Goal: Complete application form

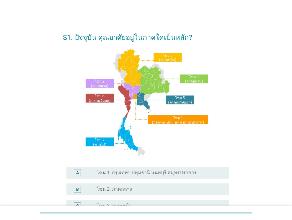
click at [136, 172] on label "โซน 1: กรุงเทพฯ ปทุมธานี นนทบุรี สมุทรปราการ" at bounding box center [147, 173] width 100 height 6
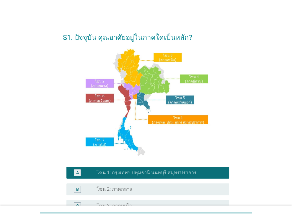
scroll to position [118, 0]
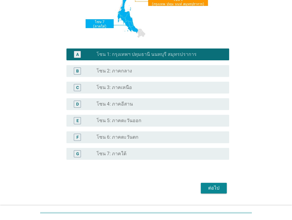
click at [217, 188] on div "ต่อไป" at bounding box center [214, 187] width 17 height 7
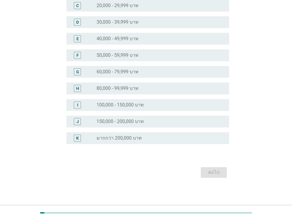
scroll to position [0, 0]
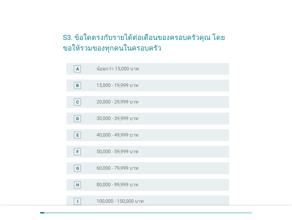
click at [99, 136] on label "40,000 - 49,999 บาท" at bounding box center [118, 135] width 42 height 6
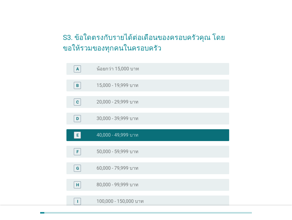
scroll to position [96, 0]
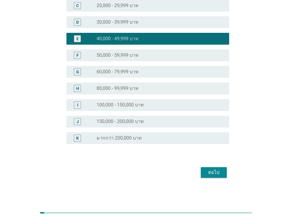
click at [216, 172] on div "ต่อไป" at bounding box center [214, 172] width 17 height 7
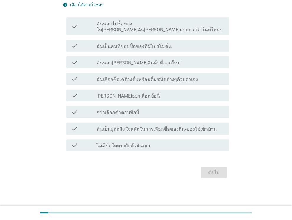
scroll to position [0, 0]
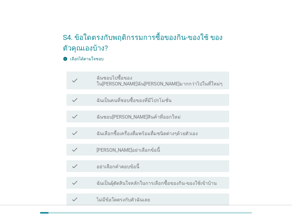
click at [137, 79] on label "ฉันชอบไปซื้อของใน[PERSON_NAME]ฉัน[PERSON_NAME]มากกว่าไปในที่ใหม่ๆ" at bounding box center [161, 81] width 128 height 12
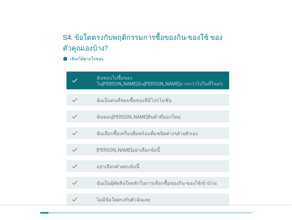
click at [123, 97] on label "ฉันเป็นคนที่ชอบซื้อของที่มีโปรโมชั่น" at bounding box center [134, 100] width 75 height 6
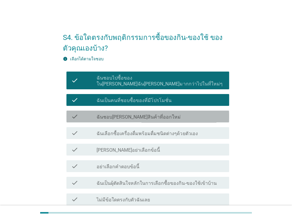
click at [120, 114] on label "ฉันชอบ[PERSON_NAME]สินค้าที่ออกใหม่" at bounding box center [139, 117] width 84 height 6
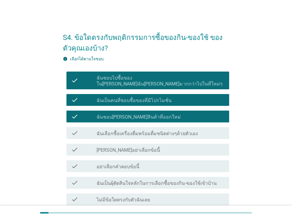
scroll to position [48, 0]
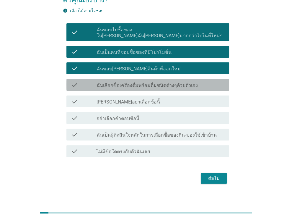
click at [131, 82] on label "ฉันเลือกซื้อเครื่องดื่มพร้อมดื่มชนิดต่างๆด้วยตัวเอง" at bounding box center [147, 85] width 101 height 6
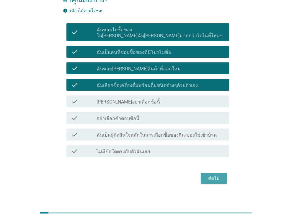
click at [214, 175] on div "ต่อไป" at bounding box center [214, 178] width 17 height 7
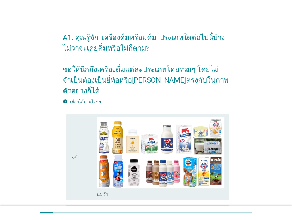
scroll to position [30, 0]
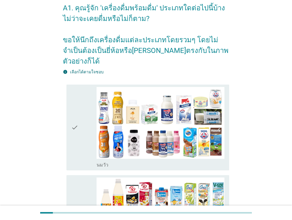
click at [83, 131] on div "check" at bounding box center [84, 127] width 26 height 81
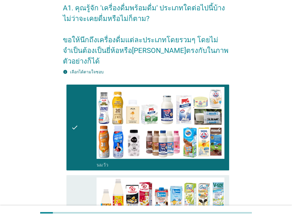
click at [76, 180] on icon "check" at bounding box center [74, 217] width 7 height 81
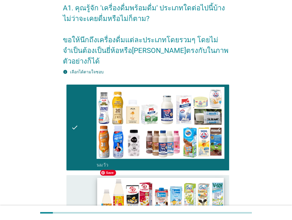
scroll to position [148, 0]
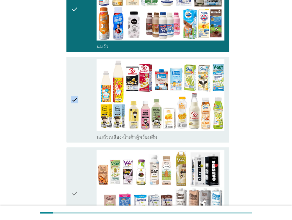
click at [84, 114] on div "check" at bounding box center [84, 99] width 26 height 81
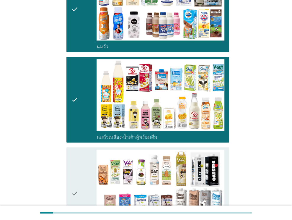
click at [77, 158] on icon "check" at bounding box center [74, 192] width 7 height 87
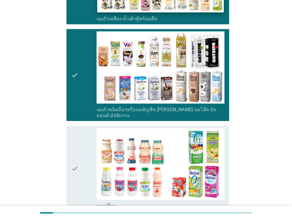
scroll to position [295, 0]
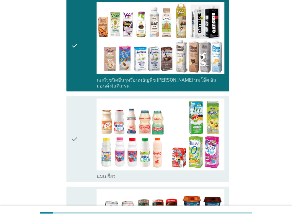
click at [88, 104] on div "check" at bounding box center [84, 138] width 26 height 81
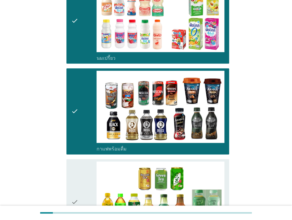
scroll to position [473, 0]
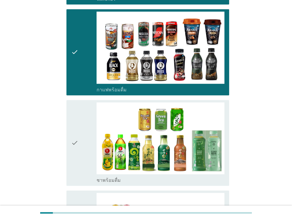
click at [77, 102] on icon "check" at bounding box center [74, 142] width 7 height 81
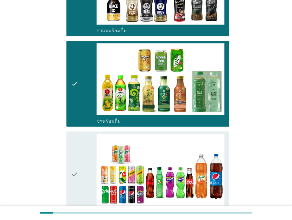
scroll to position [591, 0]
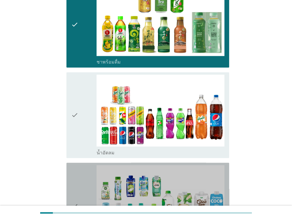
click at [84, 165] on div "check" at bounding box center [84, 205] width 26 height 81
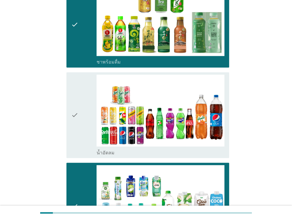
click at [77, 121] on icon "check" at bounding box center [74, 114] width 7 height 81
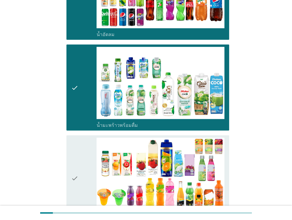
scroll to position [738, 0]
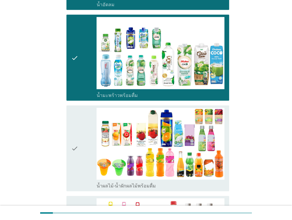
click at [83, 141] on div "check" at bounding box center [84, 148] width 26 height 81
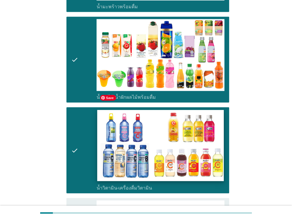
scroll to position [886, 0]
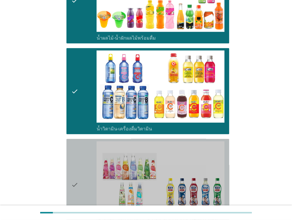
click at [86, 171] on div "check" at bounding box center [84, 184] width 26 height 87
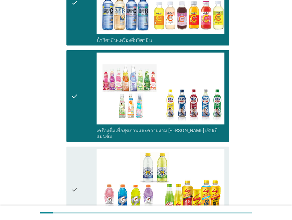
scroll to position [1004, 0]
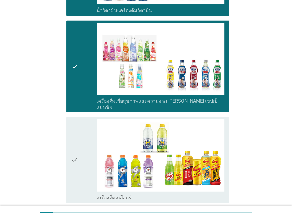
click at [77, 153] on icon "check" at bounding box center [74, 159] width 7 height 81
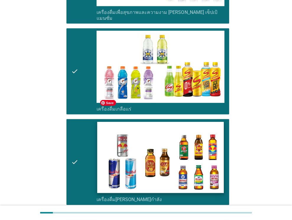
scroll to position [1181, 0]
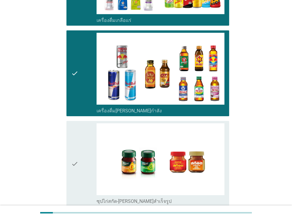
click at [74, 156] on icon "check" at bounding box center [74, 163] width 7 height 81
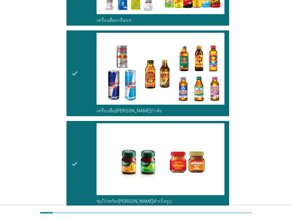
scroll to position [1229, 0]
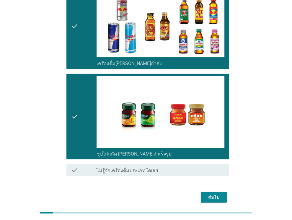
click at [212, 193] on div "ต่อไป" at bounding box center [214, 196] width 17 height 7
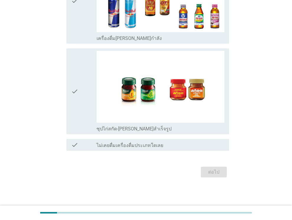
scroll to position [0, 0]
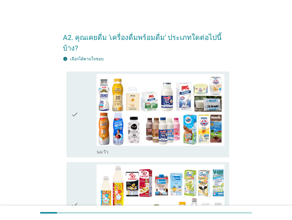
click at [87, 118] on div "check" at bounding box center [84, 114] width 26 height 81
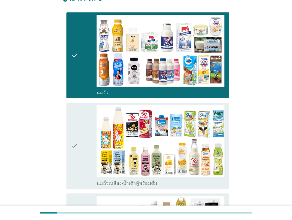
scroll to position [118, 0]
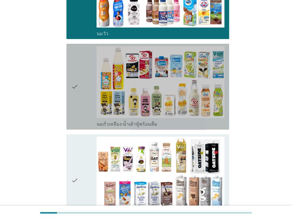
click at [80, 98] on div "check" at bounding box center [84, 86] width 26 height 81
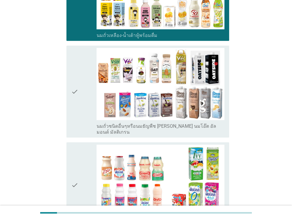
scroll to position [236, 0]
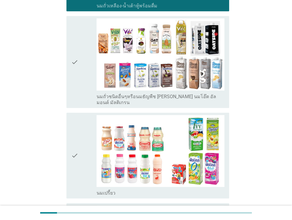
click at [80, 161] on div "check" at bounding box center [84, 155] width 26 height 81
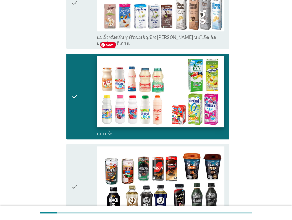
scroll to position [325, 0]
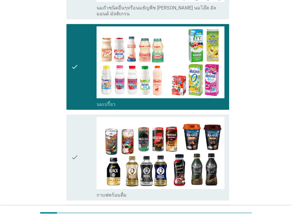
click at [89, 163] on div "check" at bounding box center [84, 157] width 26 height 81
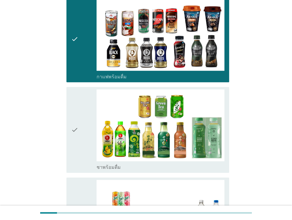
scroll to position [473, 0]
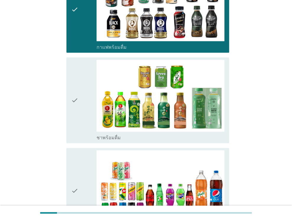
click at [80, 108] on div "check" at bounding box center [84, 100] width 26 height 81
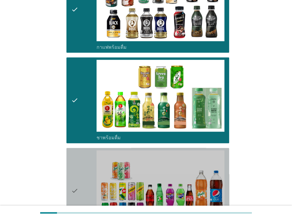
click at [83, 170] on div "check" at bounding box center [84, 190] width 26 height 81
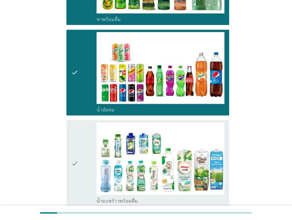
scroll to position [650, 0]
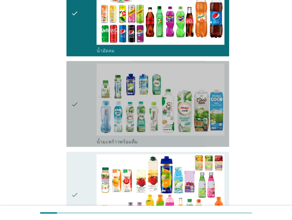
click at [83, 107] on div "check" at bounding box center [84, 103] width 26 height 81
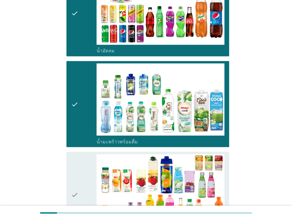
click at [85, 165] on div "check" at bounding box center [84, 194] width 26 height 81
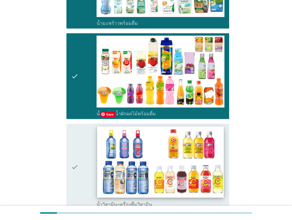
scroll to position [827, 0]
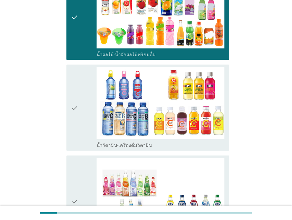
click at [77, 114] on icon "check" at bounding box center [74, 107] width 7 height 81
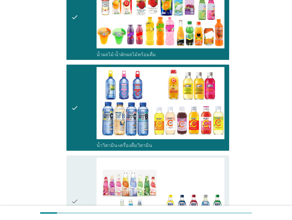
scroll to position [916, 0]
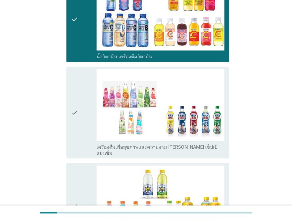
click at [84, 104] on div "check" at bounding box center [84, 112] width 26 height 87
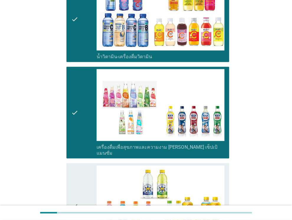
click at [87, 165] on div "check" at bounding box center [84, 205] width 26 height 81
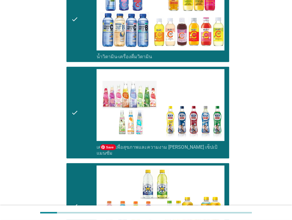
scroll to position [1063, 0]
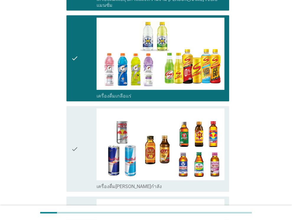
click at [77, 132] on icon "check" at bounding box center [74, 148] width 7 height 81
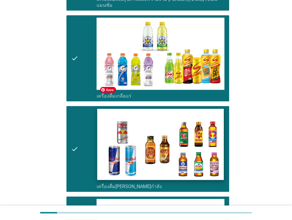
scroll to position [1186, 0]
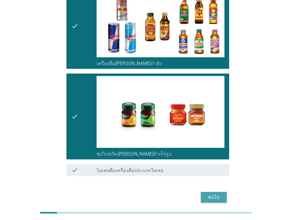
click at [220, 193] on div "ต่อไป" at bounding box center [214, 196] width 17 height 7
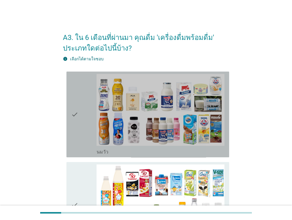
click at [81, 134] on div "check" at bounding box center [84, 114] width 26 height 81
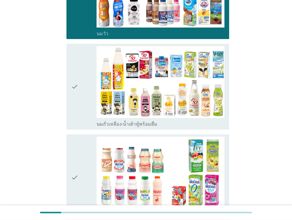
scroll to position [177, 0]
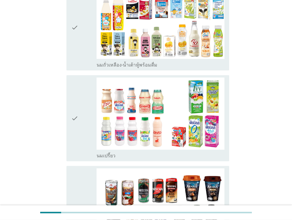
click at [85, 131] on div "check" at bounding box center [84, 117] width 26 height 81
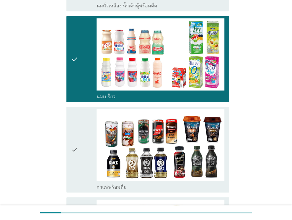
scroll to position [266, 0]
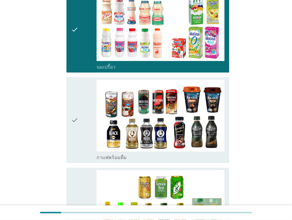
click at [80, 141] on div "check" at bounding box center [84, 119] width 26 height 81
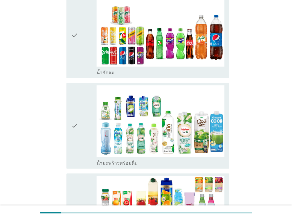
scroll to position [620, 0]
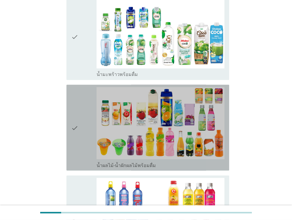
click at [84, 141] on div "check" at bounding box center [84, 127] width 26 height 81
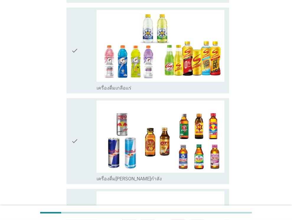
scroll to position [1063, 0]
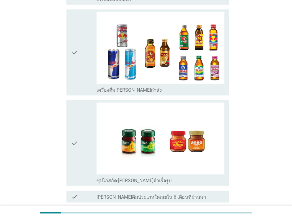
click at [89, 139] on div "check" at bounding box center [84, 142] width 26 height 81
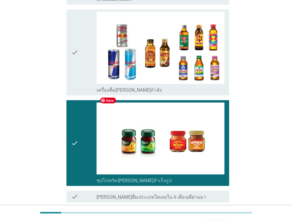
scroll to position [1106, 0]
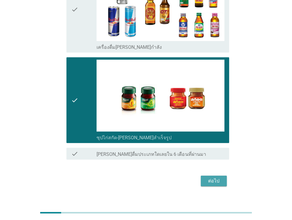
click at [214, 177] on div "ต่อไป" at bounding box center [214, 180] width 17 height 7
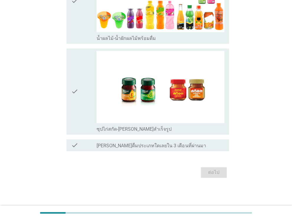
scroll to position [0, 0]
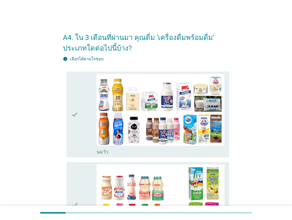
click at [82, 137] on div "check" at bounding box center [84, 114] width 26 height 81
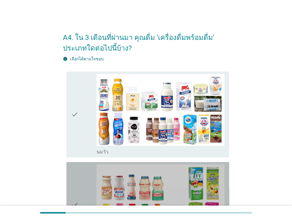
click at [83, 177] on div "check" at bounding box center [84, 204] width 26 height 81
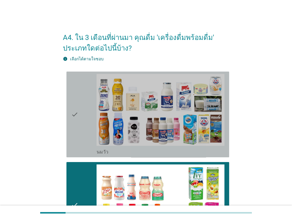
click at [84, 140] on div "check" at bounding box center [84, 114] width 26 height 81
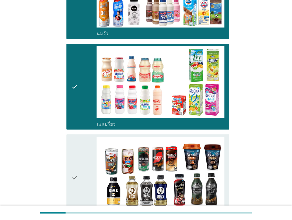
scroll to position [236, 0]
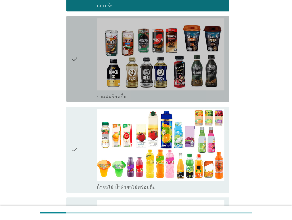
click at [83, 77] on div "check" at bounding box center [84, 58] width 26 height 81
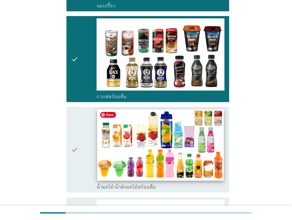
scroll to position [295, 0]
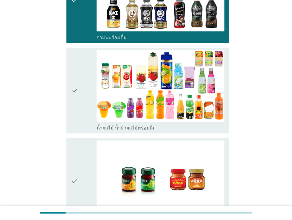
click at [87, 108] on div "check" at bounding box center [84, 90] width 26 height 81
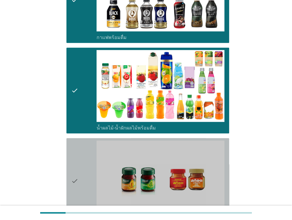
click at [85, 150] on div "check" at bounding box center [84, 180] width 26 height 81
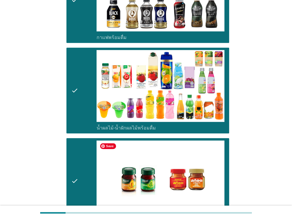
scroll to position [354, 0]
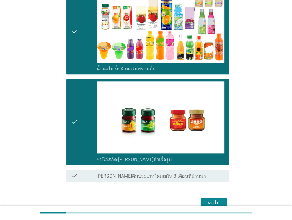
click at [216, 199] on div "ต่อไป" at bounding box center [214, 202] width 17 height 7
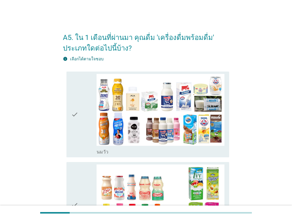
click at [82, 131] on div "check" at bounding box center [84, 114] width 26 height 81
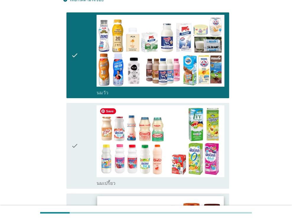
scroll to position [118, 0]
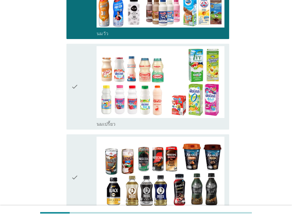
click at [82, 99] on div "check" at bounding box center [84, 86] width 26 height 81
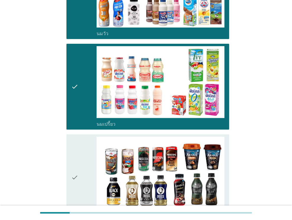
click at [87, 150] on div "check" at bounding box center [84, 176] width 26 height 81
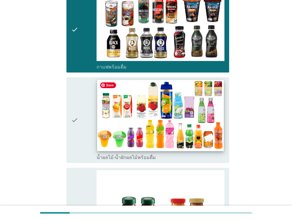
scroll to position [325, 0]
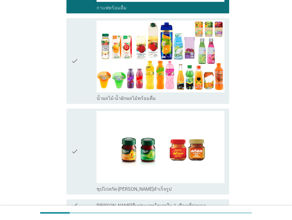
click at [84, 89] on div "check" at bounding box center [84, 60] width 26 height 81
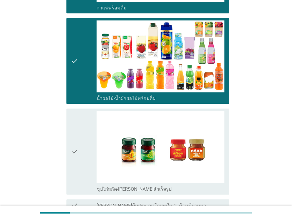
click at [82, 126] on div "check" at bounding box center [84, 151] width 26 height 81
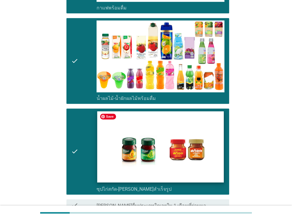
scroll to position [384, 0]
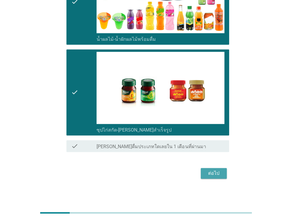
click at [217, 173] on div "ต่อไป" at bounding box center [214, 173] width 17 height 7
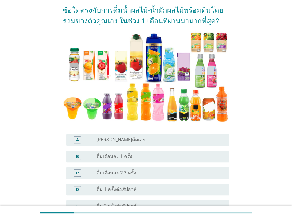
scroll to position [89, 0]
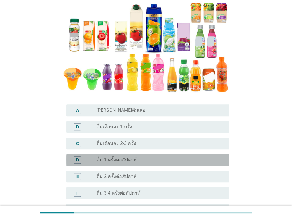
click at [130, 162] on label "ดื่ม 1 ครั้งต่อสัปดาห์" at bounding box center [117, 160] width 40 height 6
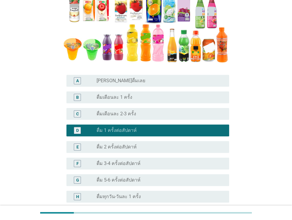
scroll to position [177, 0]
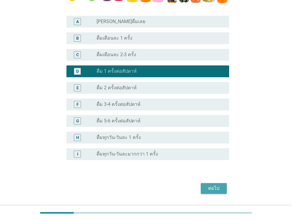
click at [217, 188] on div "ต่อไป" at bounding box center [214, 188] width 17 height 7
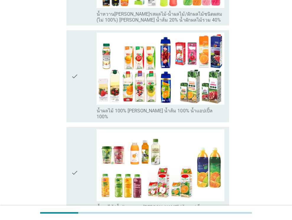
scroll to position [343, 0]
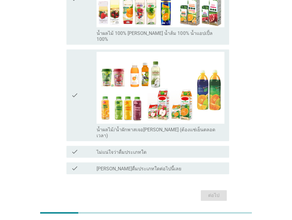
click at [79, 88] on div "check" at bounding box center [84, 95] width 26 height 87
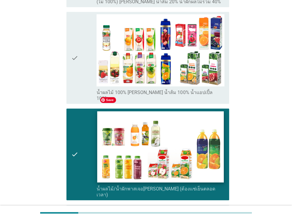
scroll to position [255, 0]
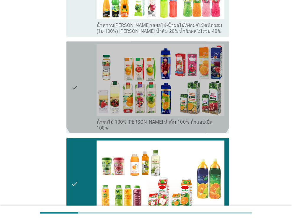
click at [79, 101] on div "check" at bounding box center [84, 87] width 26 height 87
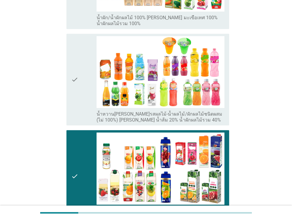
scroll to position [343, 0]
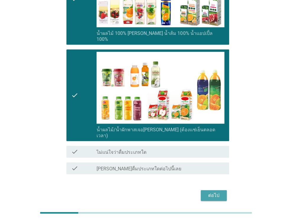
click at [213, 192] on div "ต่อไป" at bounding box center [214, 195] width 17 height 7
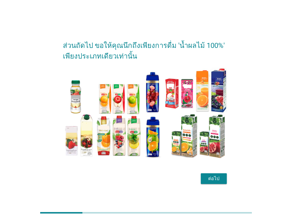
scroll to position [14, 0]
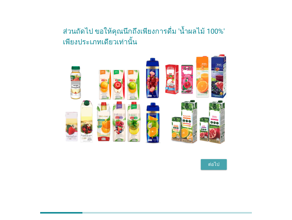
click at [211, 162] on div "ต่อไป" at bounding box center [214, 164] width 17 height 7
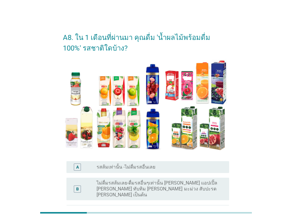
scroll to position [30, 0]
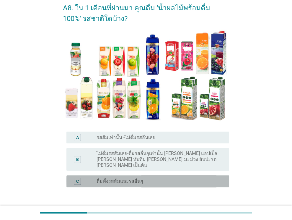
click at [160, 178] on div "radio_button_unchecked ดื่มทั้งรสส้มและรสอื่นๆ" at bounding box center [158, 181] width 123 height 6
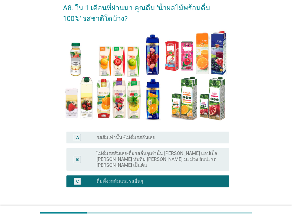
scroll to position [59, 0]
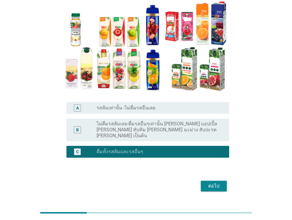
click at [213, 182] on div "ต่อไป" at bounding box center [214, 185] width 17 height 7
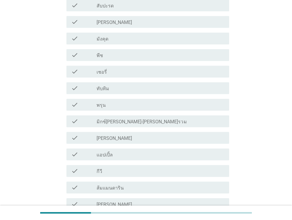
scroll to position [325, 0]
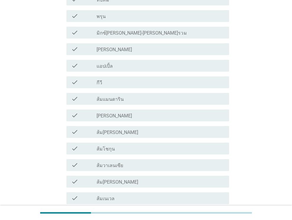
click at [120, 131] on label "ส้ม[PERSON_NAME]" at bounding box center [118, 132] width 42 height 6
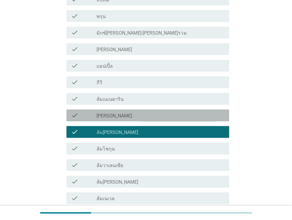
click at [125, 116] on div "check_box_outline_blank [PERSON_NAME]" at bounding box center [161, 115] width 128 height 7
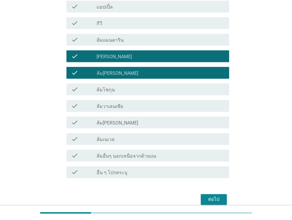
scroll to position [411, 0]
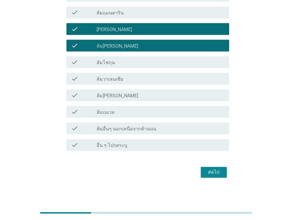
click at [111, 94] on label "ส้ม[PERSON_NAME]" at bounding box center [118, 96] width 42 height 6
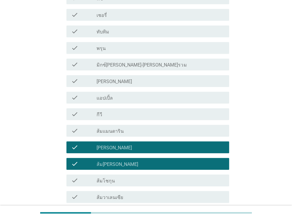
scroll to position [263, 0]
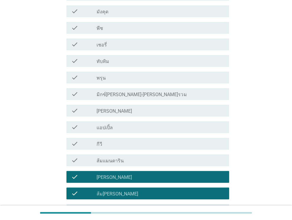
click at [109, 111] on div "check_box_outline_blank [PERSON_NAME]" at bounding box center [161, 110] width 128 height 7
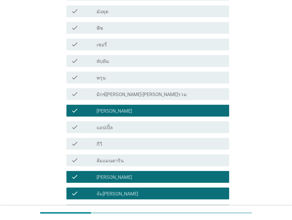
scroll to position [204, 0]
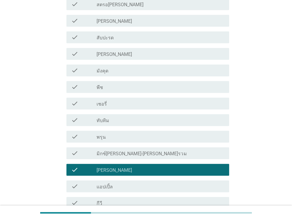
click at [126, 38] on div "check_box_outline_blank สับปะรด" at bounding box center [161, 37] width 128 height 7
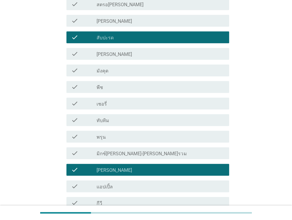
scroll to position [116, 0]
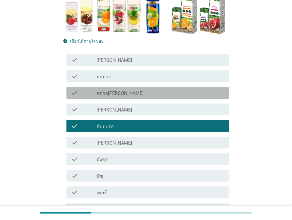
click at [117, 94] on div "check_box_outline_blank สตรอ[PERSON_NAME]" at bounding box center [161, 92] width 128 height 7
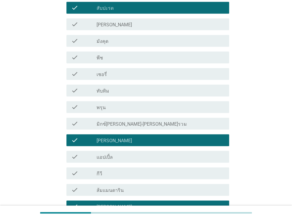
scroll to position [411, 0]
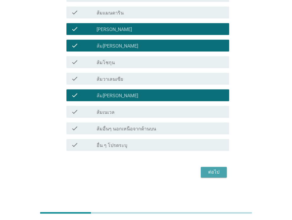
click at [213, 172] on div "ต่อไป" at bounding box center [214, 171] width 17 height 7
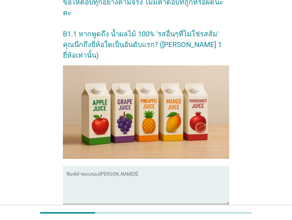
scroll to position [126, 0]
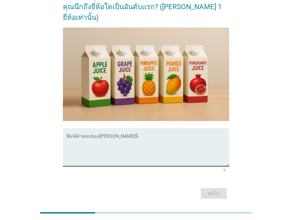
click at [71, 139] on textarea "พิมพ์คำตอบของคุณ ที่นี่" at bounding box center [147, 150] width 163 height 31
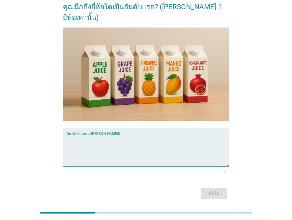
type textarea "m"
type textarea "tipco"
click at [214, 190] on div "ต่อไป" at bounding box center [214, 193] width 17 height 7
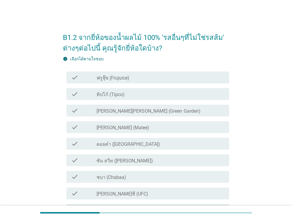
click at [122, 92] on label "ทิปโก้ (Tipco)" at bounding box center [111, 95] width 28 height 6
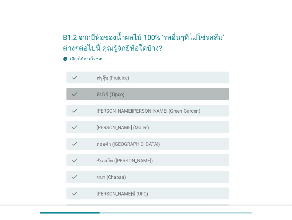
click at [115, 93] on label "ทิปโก้ (Tipco)" at bounding box center [111, 95] width 28 height 6
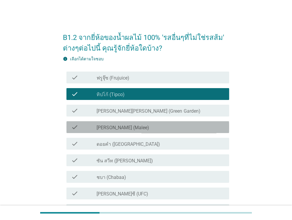
click at [105, 127] on label "[PERSON_NAME] (Malee)" at bounding box center [123, 128] width 53 height 6
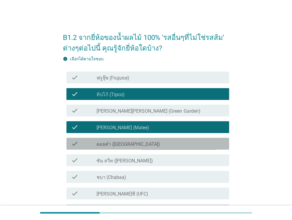
click at [105, 141] on label "ดอยคำ ([GEOGRAPHIC_DATA])" at bounding box center [129, 144] width 64 height 6
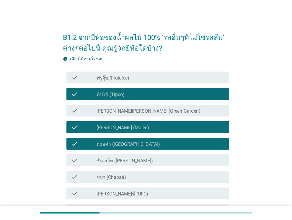
click at [117, 162] on label "ซัน สวีท ([PERSON_NAME])" at bounding box center [125, 161] width 56 height 6
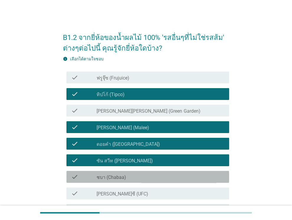
click at [108, 175] on label "ชบา (Chabaa)" at bounding box center [112, 177] width 30 height 6
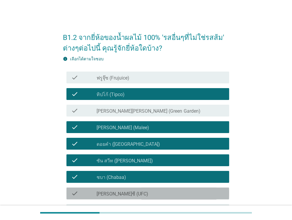
click at [104, 194] on label "[PERSON_NAME]ซี (UFC)" at bounding box center [123, 194] width 52 height 6
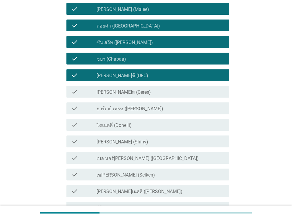
scroll to position [148, 0]
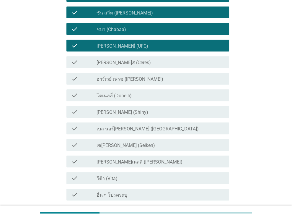
click at [127, 178] on div "check_box_outline_blank วีต้า (Vita)" at bounding box center [161, 177] width 128 height 7
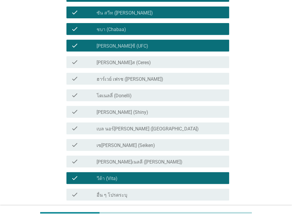
scroll to position [197, 0]
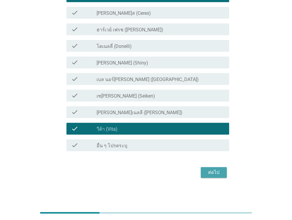
click at [212, 172] on div "ต่อไป" at bounding box center [214, 172] width 17 height 7
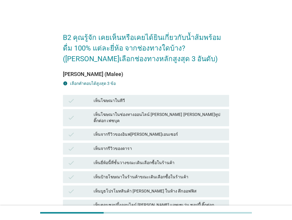
click at [141, 103] on div "เห็นโฆษณาในทีวี" at bounding box center [159, 100] width 131 height 7
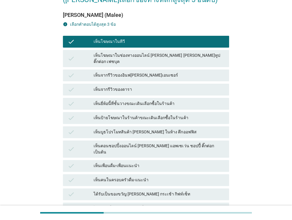
scroll to position [89, 0]
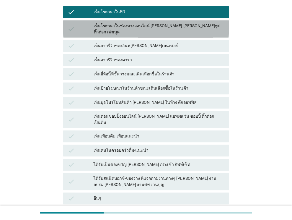
click at [129, 23] on div "เห็นโฆษณาในช่องทางออนไลน์ [PERSON_NAME] [PERSON_NAME]ทูป ติ๊กต่อก เฟซบุค" at bounding box center [159, 29] width 131 height 12
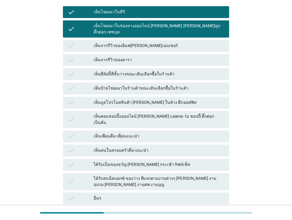
click at [119, 71] on div "เห็นยี่ห้อนี้ที่ชั้นวางขณะเดินเลือกซื้อในร้านค้า" at bounding box center [159, 74] width 131 height 7
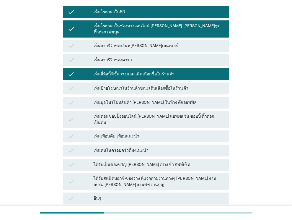
click at [128, 85] on div "เห็นป้ายโฆษณาในร้านค้าขณะเดินเลือกซื้อในร้านค้า" at bounding box center [159, 88] width 131 height 7
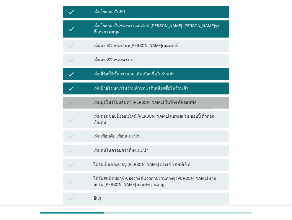
click at [121, 99] on div "เห็นบูธโปรโมทสินค้า [PERSON_NAME] ในห้าง ตึกออฟฟิส" at bounding box center [159, 102] width 131 height 7
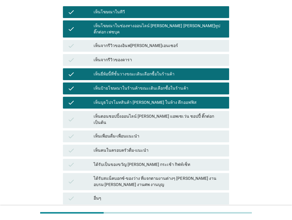
click at [128, 26] on div "เห็นโฆษณาในช่องทางออนไลน์ [PERSON_NAME] [PERSON_NAME]ทูป ติ๊กต่อก เฟซบุค" at bounding box center [159, 29] width 131 height 12
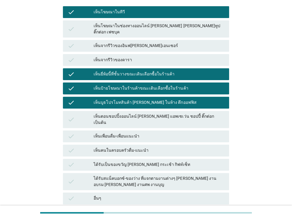
click at [125, 99] on div "เห็นบูธโปรโมทสินค้า [PERSON_NAME] ในห้าง ตึกออฟฟิส" at bounding box center [159, 102] width 131 height 7
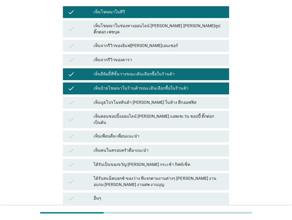
scroll to position [135, 0]
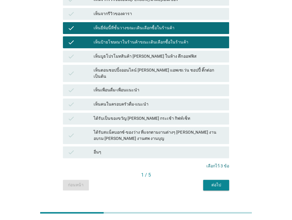
click at [223, 182] on div "ต่อไป" at bounding box center [216, 185] width 17 height 6
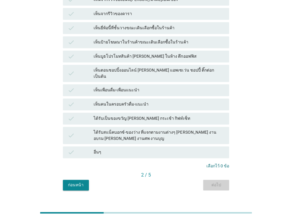
scroll to position [0, 0]
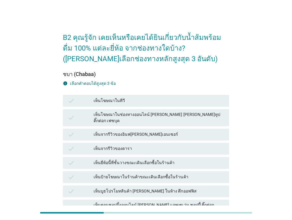
click at [223, 172] on span "[PERSON_NAME] (Malee) info เลือกคําตอบได้สูงสุด 3 ข้อ check เห็นโฆษณาในทีวี che…" at bounding box center [146, 184] width 166 height 226
click at [114, 100] on div "เห็นโฆษณาในทีวี" at bounding box center [159, 100] width 131 height 7
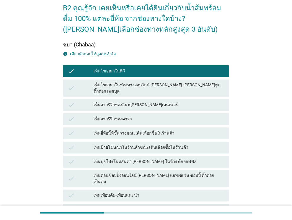
scroll to position [59, 0]
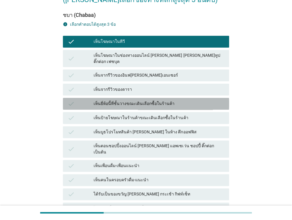
click at [137, 100] on div "เห็นยี่ห้อนี้ที่ชั้นวางขณะเดินเลือกซื้อในร้านค้า" at bounding box center [159, 103] width 131 height 7
click at [102, 100] on div "เห็นยี่ห้อนี้ที่ชั้นวางขณะเดินเลือกซื้อในร้านค้า" at bounding box center [159, 103] width 131 height 7
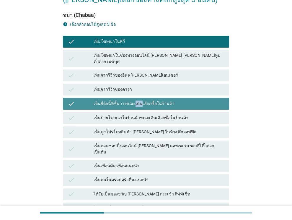
click at [99, 100] on div "เห็นยี่ห้อนี้ที่ชั้นวางขณะเดินเลือกซื้อในร้านค้า" at bounding box center [159, 103] width 131 height 7
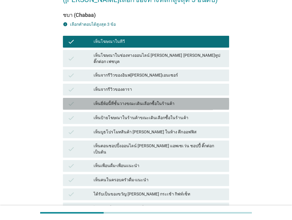
click at [178, 100] on div "เห็นยี่ห้อนี้ที่ชั้นวางขณะเดินเลือกซื้อในร้านค้า" at bounding box center [159, 103] width 131 height 7
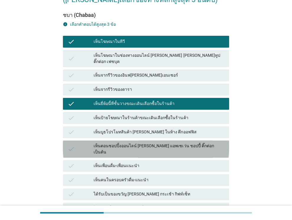
click at [112, 143] on div "เห็นตอนชอปปิ้งออนไลน์ [PERSON_NAME] แอพเซเว่น ชอปปี้ ติ๊กต่อก เป็นต้น" at bounding box center [159, 149] width 131 height 12
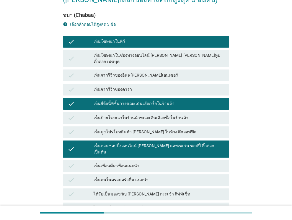
click at [131, 140] on div "check เห็นตอนชอปปิ้งออนไลน์ [PERSON_NAME] แอพเซเว่น ชอปปี้ ติ๊กต่อก เป็นต้น" at bounding box center [146, 148] width 166 height 17
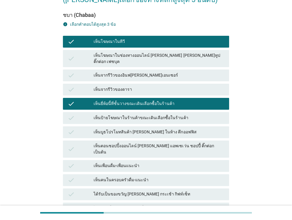
click at [137, 114] on div "เห็นป้ายโฆษณาในร้านค้าขณะเดินเลือกซื้อในร้านค้า" at bounding box center [159, 117] width 131 height 7
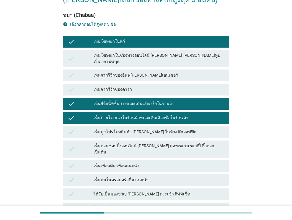
scroll to position [135, 0]
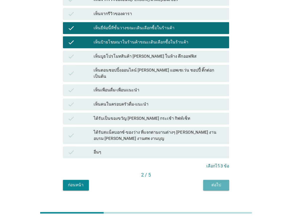
click at [224, 182] on div "ต่อไป" at bounding box center [216, 185] width 17 height 6
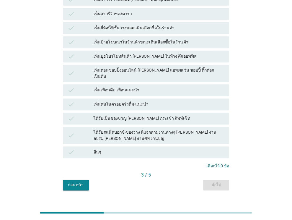
scroll to position [0, 0]
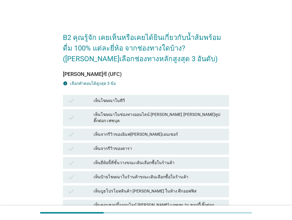
click at [122, 99] on div "เห็นโฆษณาในทีวี" at bounding box center [159, 100] width 131 height 7
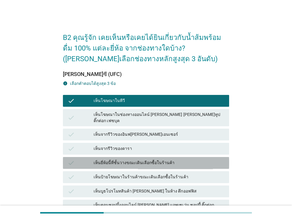
click at [113, 159] on div "เห็นยี่ห้อนี้ที่ชั้นวางขณะเดินเลือกซื้อในร้านค้า" at bounding box center [159, 162] width 131 height 7
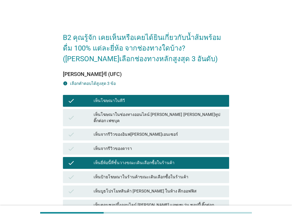
click at [198, 173] on div "เห็นป้ายโฆษณาในร้านค้าขณะเดินเลือกซื้อในร้านค้า" at bounding box center [159, 176] width 131 height 7
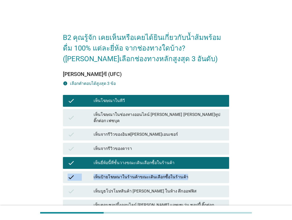
click at [201, 173] on div "เห็นป้ายโฆษณาในร้านค้าขณะเดินเลือกซื้อในร้านค้า" at bounding box center [159, 176] width 131 height 7
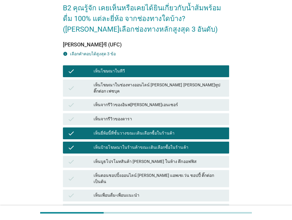
scroll to position [135, 0]
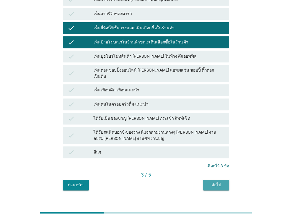
click at [216, 182] on div "ต่อไป" at bounding box center [216, 185] width 17 height 6
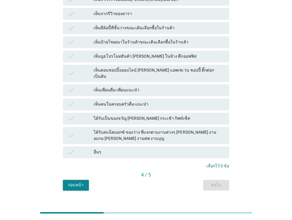
scroll to position [0, 0]
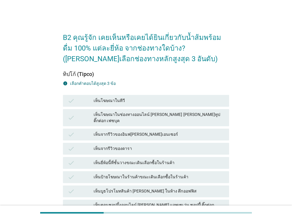
click at [124, 100] on div "เห็นโฆษณาในทีวี" at bounding box center [159, 100] width 131 height 7
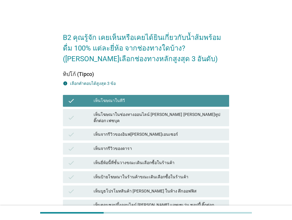
click at [124, 100] on div "เห็นโฆษณาในทีวี" at bounding box center [159, 100] width 131 height 7
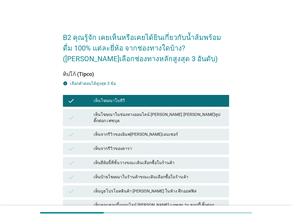
click at [133, 159] on div "เห็นยี่ห้อนี้ที่ชั้นวางขณะเดินเลือกซื้อในร้านค้า" at bounding box center [159, 162] width 131 height 7
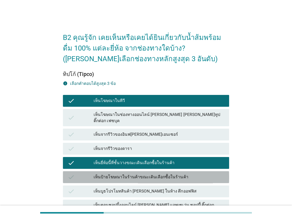
click at [134, 173] on div "เห็นป้ายโฆษณาในร้านค้าขณะเดินเลือกซื้อในร้านค้า" at bounding box center [159, 176] width 131 height 7
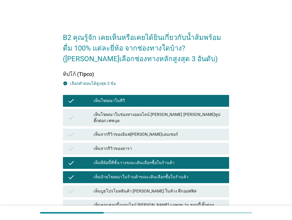
scroll to position [135, 0]
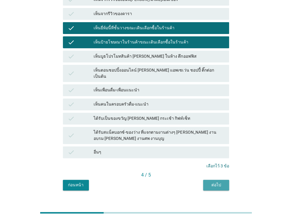
click at [220, 182] on div "ต่อไป" at bounding box center [216, 185] width 17 height 6
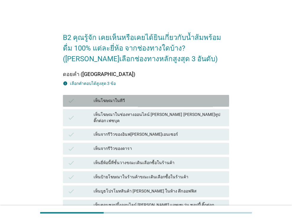
click at [113, 100] on div "เห็นโฆษณาในทีวี" at bounding box center [159, 100] width 131 height 7
click at [124, 101] on div "เห็นโฆษณาในทีวี" at bounding box center [159, 100] width 131 height 7
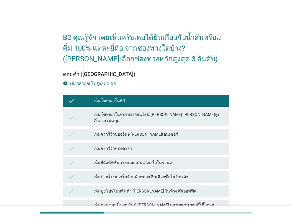
click at [141, 159] on div "เห็นยี่ห้อนี้ที่ชั้นวางขณะเดินเลือกซื้อในร้านค้า" at bounding box center [159, 162] width 131 height 7
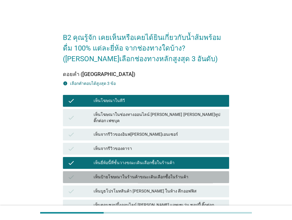
click at [140, 173] on div "เห็นป้ายโฆษณาในร้านค้าขณะเดินเลือกซื้อในร้านค้า" at bounding box center [159, 176] width 131 height 7
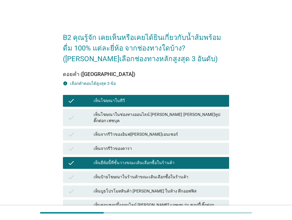
click at [202, 173] on div "เห็นป้ายโฆษณาในร้านค้าขณะเดินเลือกซื้อในร้านค้า" at bounding box center [159, 176] width 131 height 7
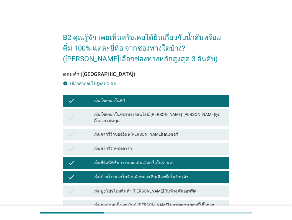
scroll to position [118, 0]
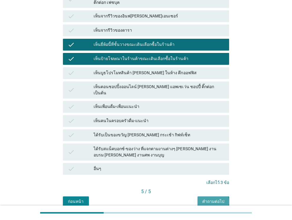
click at [210, 198] on div "คำถามต่อไป" at bounding box center [213, 201] width 22 height 6
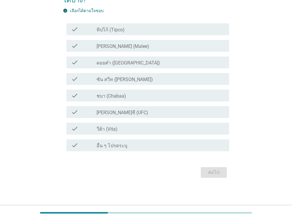
scroll to position [0, 0]
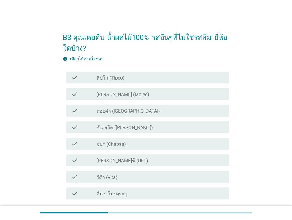
click at [133, 79] on div "check_box_outline_blank ทิปโก้ (Tipco)" at bounding box center [161, 77] width 128 height 7
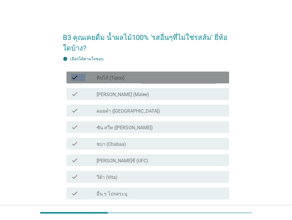
click at [133, 79] on div "check_box_outline_blank ทิปโก้ (Tipco)" at bounding box center [161, 77] width 128 height 7
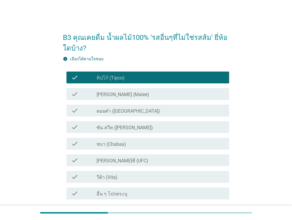
click at [128, 94] on div "check_box_outline_blank [PERSON_NAME] (Malee)" at bounding box center [161, 93] width 128 height 7
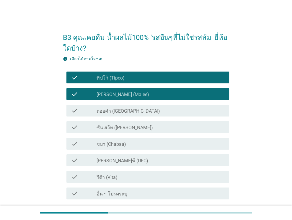
click at [131, 112] on label "ดอยคำ ([GEOGRAPHIC_DATA])" at bounding box center [129, 111] width 64 height 6
click at [114, 145] on label "ชบา (Chabaa)" at bounding box center [112, 144] width 30 height 6
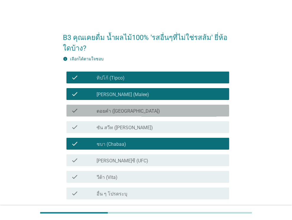
click at [133, 113] on label "ดอยคำ ([GEOGRAPHIC_DATA])" at bounding box center [129, 111] width 64 height 6
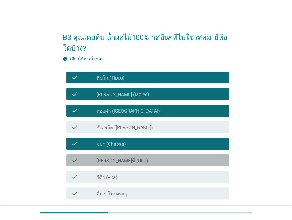
click at [116, 159] on label "[PERSON_NAME]ซี (UFC)" at bounding box center [123, 161] width 52 height 6
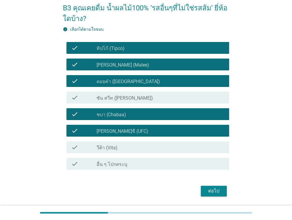
scroll to position [48, 0]
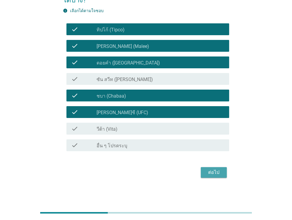
click at [215, 173] on div "ต่อไป" at bounding box center [214, 172] width 17 height 7
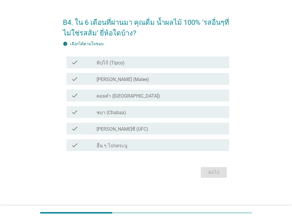
scroll to position [0, 0]
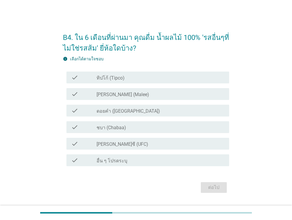
click at [122, 75] on label "ทิปโก้ (Tipco)" at bounding box center [111, 78] width 28 height 6
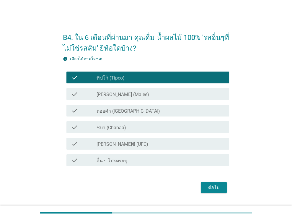
click at [117, 96] on label "[PERSON_NAME] (Malee)" at bounding box center [123, 95] width 53 height 6
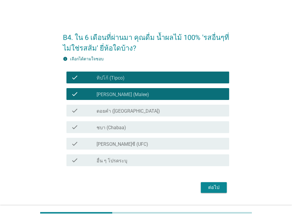
click at [115, 124] on div "check_box ชบา (Chabaa)" at bounding box center [161, 126] width 128 height 7
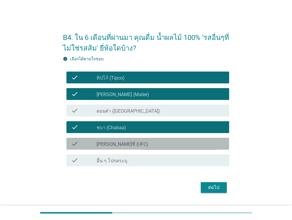
click at [114, 144] on label "[PERSON_NAME]ซี (UFC)" at bounding box center [123, 144] width 52 height 6
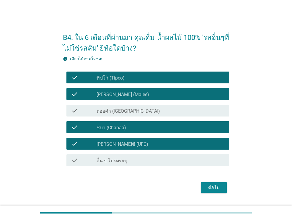
click at [217, 187] on div "ต่อไป" at bounding box center [214, 187] width 17 height 7
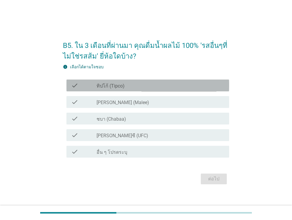
click at [112, 85] on label "ทิปโก้ (Tipco)" at bounding box center [111, 86] width 28 height 6
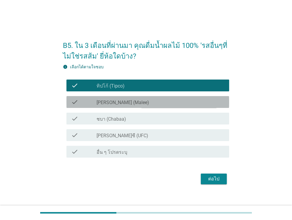
click at [107, 100] on label "[PERSON_NAME] (Malee)" at bounding box center [123, 103] width 53 height 6
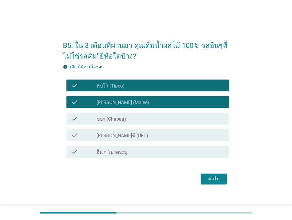
click at [120, 135] on label "[PERSON_NAME]ซี (UFC)" at bounding box center [123, 136] width 52 height 6
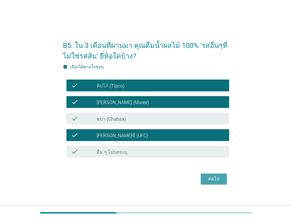
click at [215, 180] on div "ต่อไป" at bounding box center [214, 178] width 17 height 7
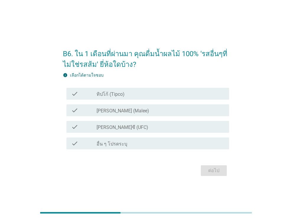
click at [112, 92] on label "ทิปโก้ (Tipco)" at bounding box center [111, 94] width 28 height 6
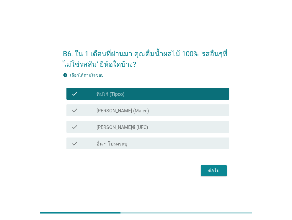
click at [112, 110] on label "[PERSON_NAME] (Malee)" at bounding box center [123, 111] width 53 height 6
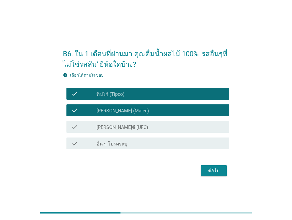
click at [112, 127] on label "[PERSON_NAME]ซี (UFC)" at bounding box center [123, 127] width 52 height 6
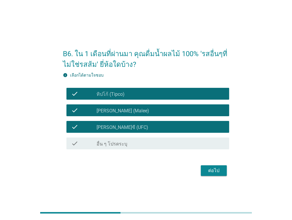
click at [216, 169] on div "ต่อไป" at bounding box center [214, 170] width 17 height 7
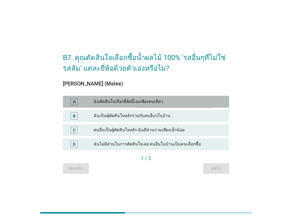
click at [104, 102] on div "ฉันตัดสินใจเลือกยี่ห้อนี้เองเพียงคนเดียว" at bounding box center [159, 101] width 131 height 7
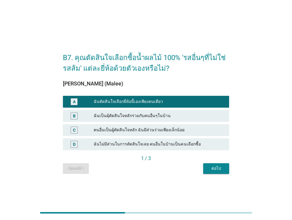
click at [217, 167] on div "ต่อไป" at bounding box center [216, 168] width 17 height 6
click at [217, 167] on div "ก่อนหน้า ต่อไป" at bounding box center [146, 168] width 166 height 11
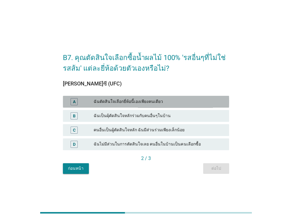
click at [163, 97] on div "A ฉันตัดสินใจเลือกยี่ห้อนี้เองเพียงคนเดียว" at bounding box center [146, 102] width 166 height 12
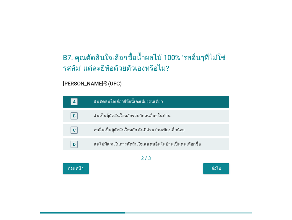
click at [217, 167] on div "ต่อไป" at bounding box center [216, 168] width 17 height 6
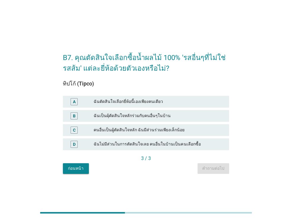
click at [170, 100] on div "ฉันตัดสินใจเลือกยี่ห้อนี้เองเพียงคนเดียว" at bounding box center [159, 101] width 131 height 7
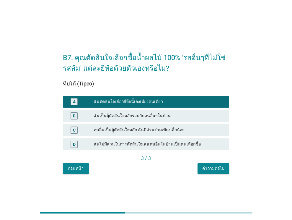
click at [211, 167] on div "คำถามต่อไป" at bounding box center [213, 168] width 22 height 6
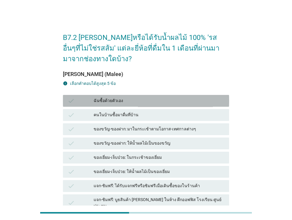
click at [128, 102] on div "ฉันซื้อด้วยตัวเอง" at bounding box center [159, 100] width 131 height 7
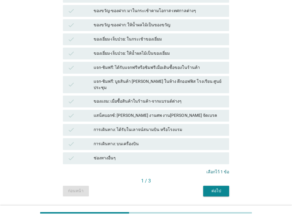
scroll to position [130, 0]
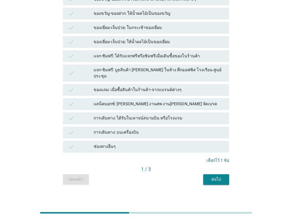
click at [125, 100] on div "แสน็คบอกซ์: [PERSON_NAME] งานศพ งาน[PERSON_NAME] จัดเบรค" at bounding box center [159, 103] width 131 height 7
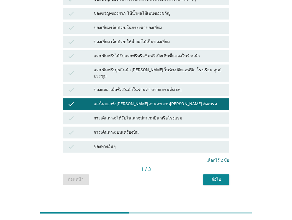
scroll to position [71, 0]
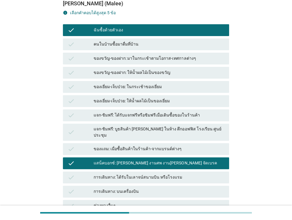
click at [144, 115] on div "แจก-ชิมฟรี: ได้รับแจกฟรีหรือชิมฟรีเมื่อเดินซื้อของในร้านค้า" at bounding box center [159, 115] width 131 height 7
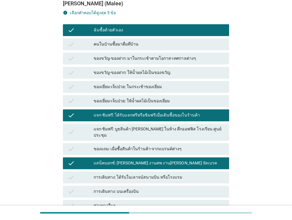
scroll to position [130, 0]
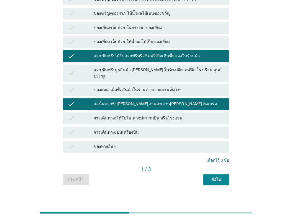
click at [217, 176] on div "ต่อไป" at bounding box center [216, 179] width 17 height 6
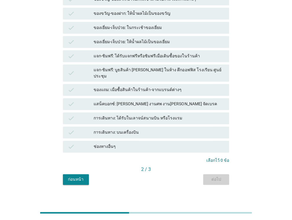
scroll to position [0, 0]
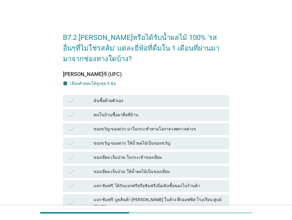
click at [147, 99] on div "ฉันซื้อด้วยตัวเอง" at bounding box center [159, 100] width 131 height 7
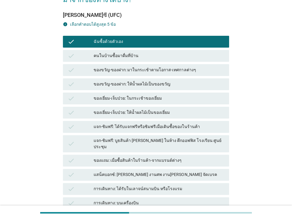
scroll to position [118, 0]
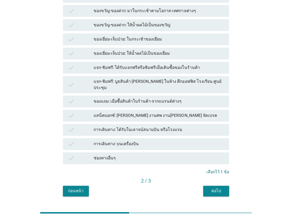
click at [139, 112] on div "แสน็คบอกซ์: [PERSON_NAME] งานศพ งาน[PERSON_NAME] จัดเบรค" at bounding box center [159, 115] width 131 height 7
click at [189, 112] on div "แสน็คบอกซ์: [PERSON_NAME] งานศพ งาน[PERSON_NAME] จัดเบรค" at bounding box center [159, 115] width 131 height 7
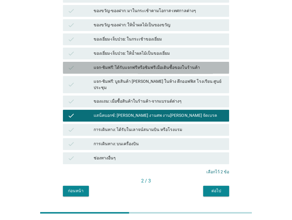
click at [129, 66] on div "แจก-ชิมฟรี: ได้รับแจกฟรีหรือชิมฟรีเมื่อเดินซื้อของในร้านค้า" at bounding box center [159, 67] width 131 height 7
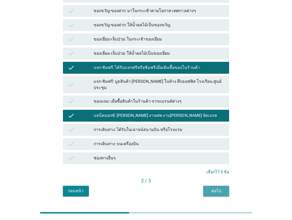
click at [217, 185] on button "ต่อไป" at bounding box center [216, 190] width 26 height 11
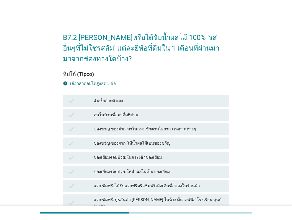
click at [146, 100] on div "ฉันซื้อด้วยตัวเอง" at bounding box center [159, 100] width 131 height 7
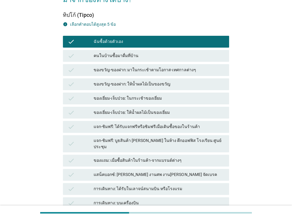
scroll to position [89, 0]
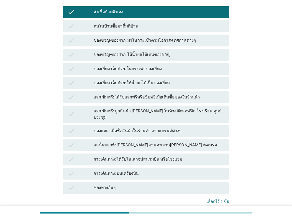
click at [198, 98] on div "แจก-ชิมฟรี: ได้รับแจกฟรีหรือชิมฟรีเมื่อเดินซื้อของในร้านค้า" at bounding box center [159, 97] width 131 height 7
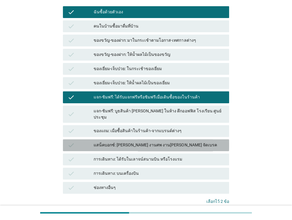
click at [193, 141] on div "แสน็คบอกซ์: [PERSON_NAME] งานศพ งาน[PERSON_NAME] จัดเบรค" at bounding box center [159, 144] width 131 height 7
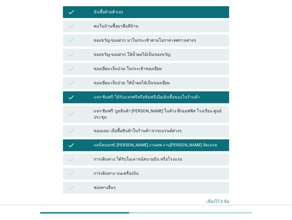
scroll to position [118, 0]
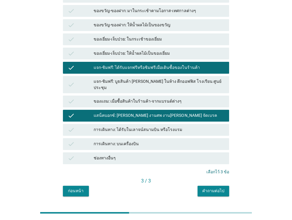
click at [215, 188] on div "คำถามต่อไป" at bounding box center [213, 191] width 22 height 6
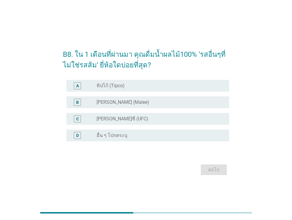
click at [114, 87] on label "ทิปโก้ (Tipco)" at bounding box center [111, 86] width 28 height 6
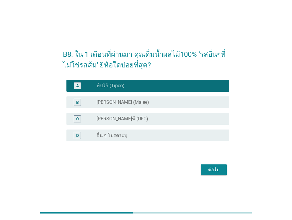
click at [120, 102] on label "[PERSON_NAME] (Malee)" at bounding box center [123, 102] width 53 height 6
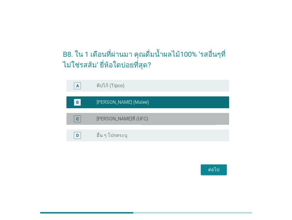
click at [115, 117] on label "[PERSON_NAME]ซี (UFC)" at bounding box center [123, 119] width 52 height 6
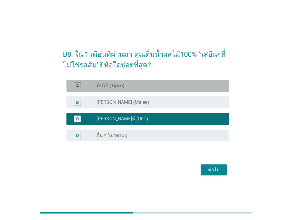
click at [124, 86] on label "ทิปโก้ (Tipco)" at bounding box center [111, 86] width 28 height 6
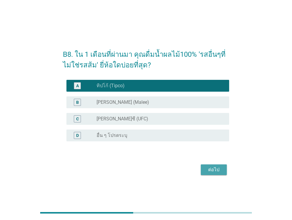
click at [209, 167] on div "ต่อไป" at bounding box center [214, 169] width 17 height 7
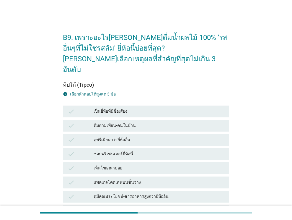
scroll to position [30, 0]
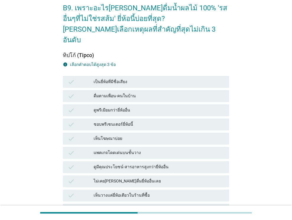
click at [112, 78] on div "เป็นยี่ห้อที่มีชื่อเสียง" at bounding box center [159, 81] width 131 height 7
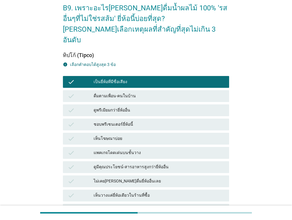
click at [108, 135] on div "เห็นโฆษณาบ่อย" at bounding box center [159, 138] width 131 height 7
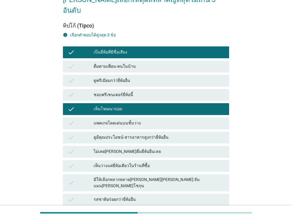
scroll to position [89, 0]
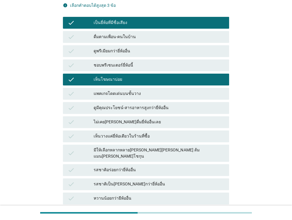
click at [120, 166] on div "รสชาติอร่อยกว่ายี่ห้ออื่น" at bounding box center [159, 169] width 131 height 7
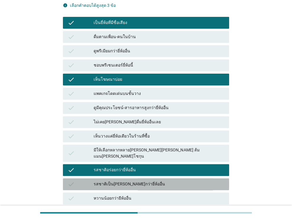
click at [113, 180] on div "รสชาติเป็น[PERSON_NAME]กว่ายี่ห้ออื่น" at bounding box center [159, 183] width 131 height 7
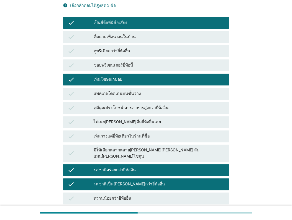
click at [85, 166] on div "check" at bounding box center [81, 169] width 26 height 7
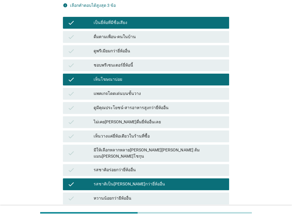
scroll to position [207, 0]
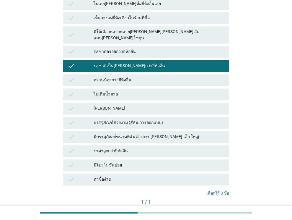
click at [208, 207] on button "คำถามต่อไป" at bounding box center [214, 212] width 32 height 11
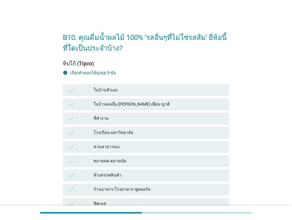
click at [116, 87] on div "ในบ้านตัวเอง" at bounding box center [159, 90] width 131 height 7
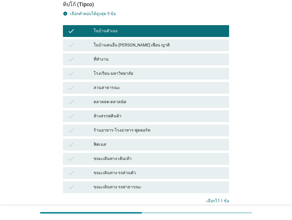
scroll to position [89, 0]
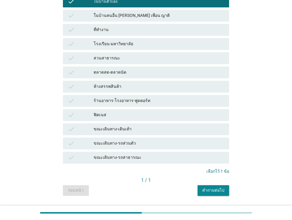
click at [216, 191] on div "คำถามต่อไป" at bounding box center [213, 190] width 22 height 6
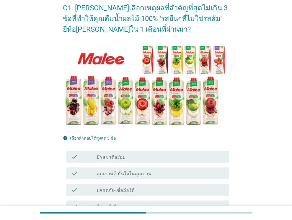
scroll to position [59, 0]
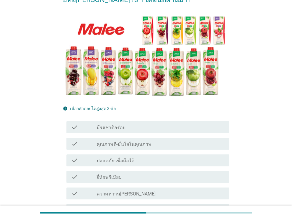
drag, startPoint x: 113, startPoint y: 124, endPoint x: 146, endPoint y: 145, distance: 38.9
click at [113, 124] on div "check_box_outline_blank มีรสชาติอร่อย" at bounding box center [161, 126] width 128 height 7
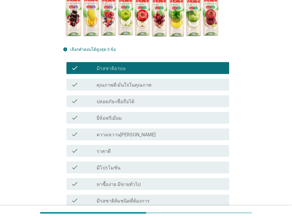
scroll to position [148, 0]
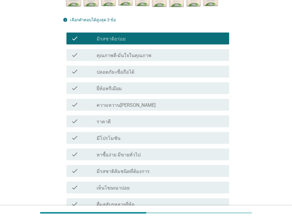
click at [116, 123] on div "check_box_outline_blank ราคาดี" at bounding box center [161, 121] width 128 height 7
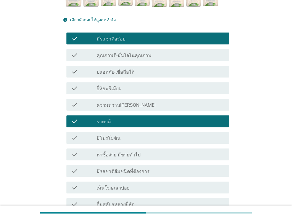
scroll to position [207, 0]
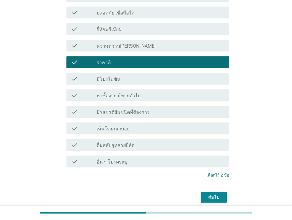
click at [119, 113] on label "มีรสชาติส้มชนิดที่ต้องการ" at bounding box center [123, 112] width 53 height 6
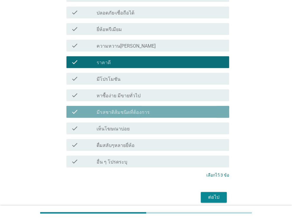
click at [119, 113] on label "มีรสชาติส้มชนิดที่ต้องการ" at bounding box center [123, 112] width 53 height 6
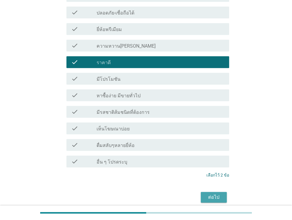
click at [212, 198] on div "ต่อไป" at bounding box center [214, 196] width 17 height 7
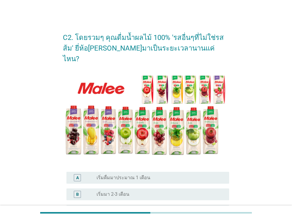
scroll to position [59, 0]
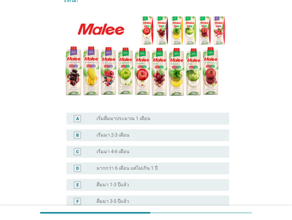
click at [118, 182] on label "ดื่มมา 1-3 ปีแล้ว" at bounding box center [113, 185] width 32 height 6
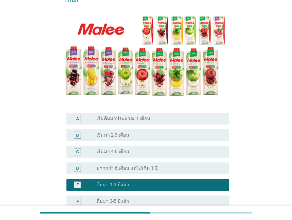
scroll to position [118, 0]
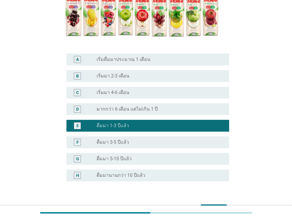
click at [212, 206] on div "ต่อไป" at bounding box center [214, 209] width 17 height 7
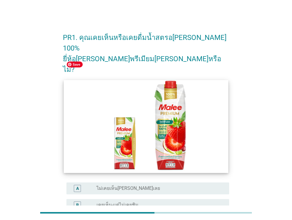
scroll to position [59, 0]
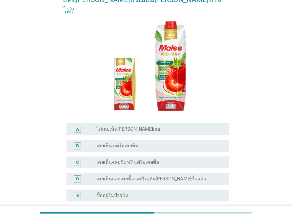
click at [116, 142] on div "radio_button_unchecked เคยเห็น-แต่ไม่เคยชิม" at bounding box center [161, 145] width 128 height 7
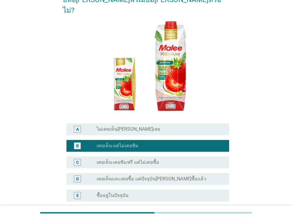
scroll to position [95, 0]
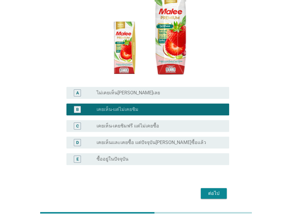
click at [216, 190] on div "ต่อไป" at bounding box center [214, 193] width 17 height 7
click at [216, 186] on div "ต่อไป" at bounding box center [146, 193] width 166 height 14
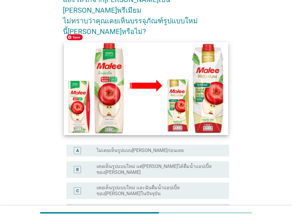
scroll to position [111, 0]
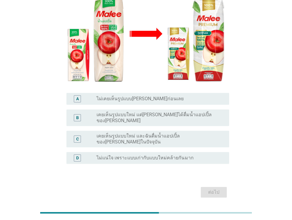
click at [123, 112] on label "เคยเห็นรูปแบบใหม่ แต่[PERSON_NAME]ได้ดื่มน้ำแอปเปิ้ลของ[PERSON_NAME]" at bounding box center [158, 118] width 123 height 12
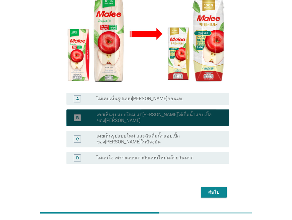
click at [123, 112] on label "เคยเห็นรูปแบบใหม่ แต่[PERSON_NAME]ได้ดื่มน้ำแอปเปิ้ลของ[PERSON_NAME]" at bounding box center [158, 118] width 123 height 12
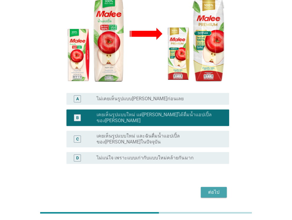
click at [217, 188] on div "ต่อไป" at bounding box center [214, 191] width 17 height 7
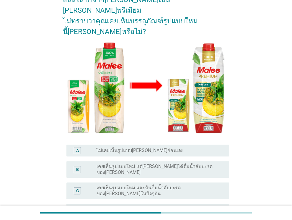
scroll to position [89, 0]
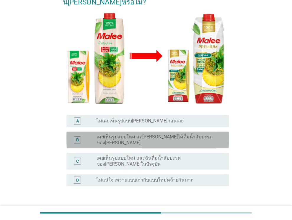
click at [141, 134] on label "เคยเห็นรูปแบบใหม่ แต่[PERSON_NAME]ได้ดื่มน้ำสับปะรดของ[PERSON_NAME]" at bounding box center [158, 140] width 123 height 12
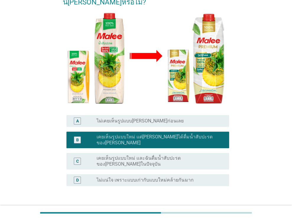
click at [218, 211] on div "ต่อไป" at bounding box center [214, 214] width 17 height 7
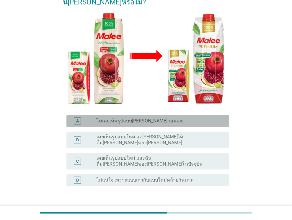
click at [139, 118] on label "ไม่เคยเห็นรูปแบบ[PERSON_NAME]ก่อนเลย" at bounding box center [140, 121] width 87 height 6
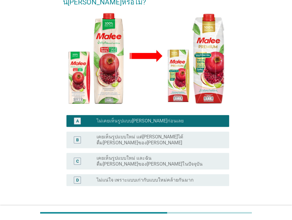
click at [211, 211] on div "ต่อไป" at bounding box center [214, 214] width 17 height 7
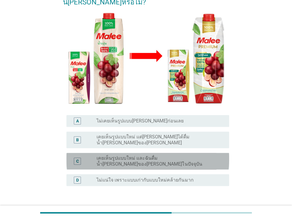
click at [124, 153] on div "C radio_button_unchecked เคยเห็นรูปแบบใหม่ และฉันดื่มน้ำ[PERSON_NAME]ของ[PERSON…" at bounding box center [147, 161] width 163 height 17
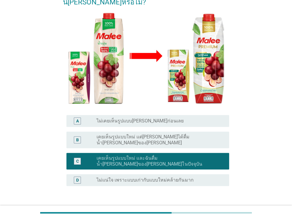
click at [218, 211] on div "ต่อไป" at bounding box center [214, 214] width 17 height 7
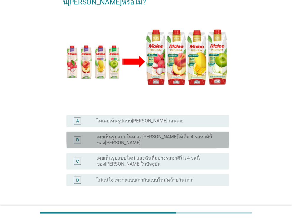
click at [76, 137] on div "B" at bounding box center [77, 140] width 3 height 6
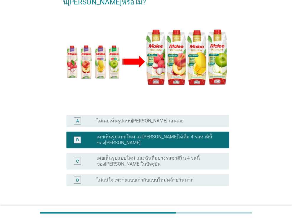
click at [213, 211] on div "ต่อไป" at bounding box center [214, 214] width 17 height 7
click at [213, 207] on div "ต่อไป" at bounding box center [146, 214] width 166 height 14
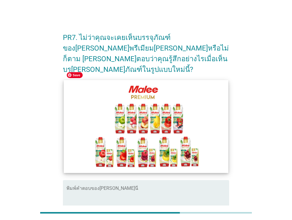
scroll to position [30, 0]
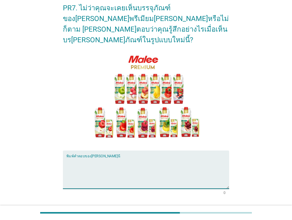
click at [140, 163] on textarea "พิมพ์คำตอบของคุณ ที่นี่" at bounding box center [147, 172] width 163 height 31
type textarea "f"
type textarea "ด"
click at [98, 157] on textarea "พิมพ์คำตอบของคุณ ที่นี่" at bounding box center [147, 172] width 163 height 31
click at [122, 157] on textarea "พิมพ์คำตอบของคุณ ที่นี่" at bounding box center [147, 172] width 163 height 31
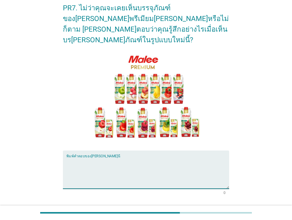
type textarea "f"
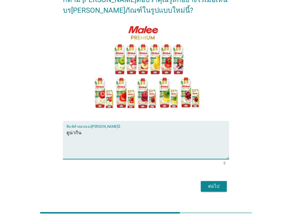
type textarea "ดูน่ากิน"
click at [214, 183] on div "ต่อไป" at bounding box center [214, 186] width 17 height 7
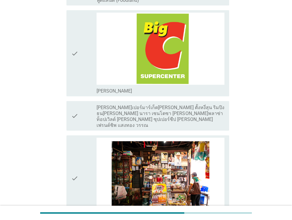
scroll to position [1034, 0]
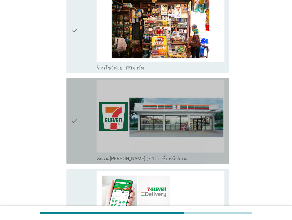
click at [87, 121] on div "check" at bounding box center [84, 120] width 26 height 81
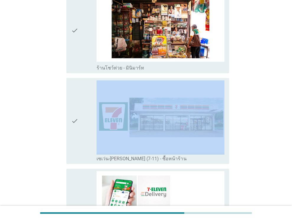
click at [81, 136] on div "check" at bounding box center [84, 120] width 26 height 81
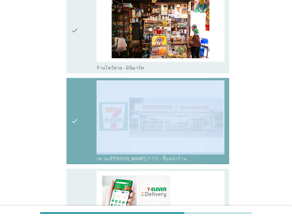
click at [81, 136] on div "check" at bounding box center [84, 120] width 26 height 81
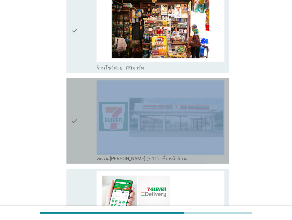
click at [81, 136] on div "check" at bounding box center [84, 120] width 26 height 81
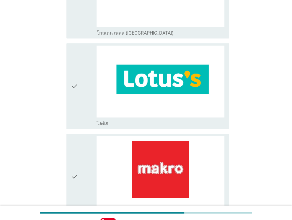
scroll to position [462, 0]
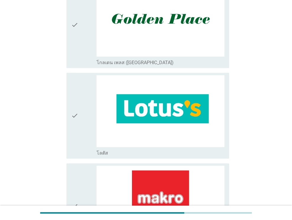
click at [90, 176] on div "check" at bounding box center [84, 205] width 26 height 81
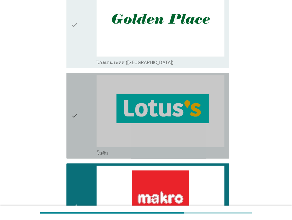
click at [84, 124] on div "check" at bounding box center [84, 115] width 26 height 81
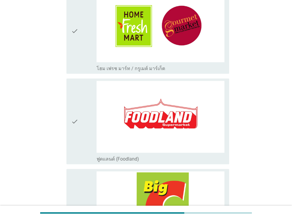
scroll to position [580, 0]
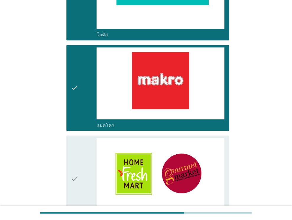
click at [83, 88] on div "check" at bounding box center [84, 87] width 26 height 81
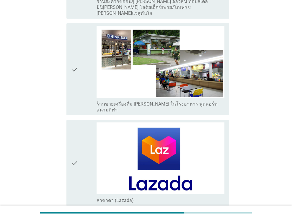
scroll to position [1584, 0]
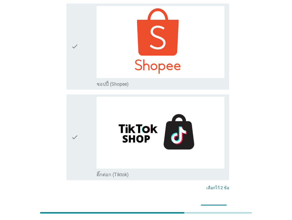
click at [209, 206] on div "ต่อไป" at bounding box center [214, 209] width 17 height 7
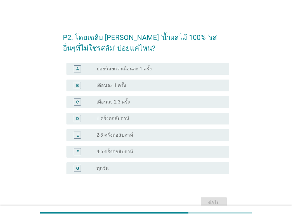
click at [117, 104] on label "เดือนละ 2-3 ครั้ง" at bounding box center [113, 102] width 33 height 6
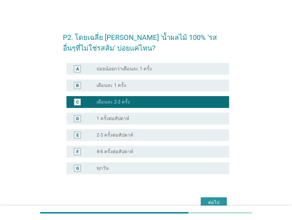
click at [218, 201] on div "ต่อไป" at bounding box center [214, 202] width 17 height 7
click at [219, 201] on div "ต่อไป" at bounding box center [146, 202] width 166 height 14
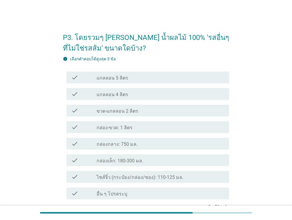
scroll to position [30, 0]
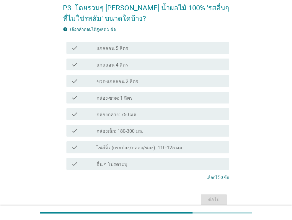
click at [120, 99] on label "กล่อง-ขวด: 1 ลิตร" at bounding box center [115, 98] width 36 height 6
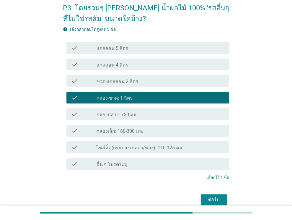
click at [115, 113] on label "กล่องกลาง: 750 มล." at bounding box center [117, 115] width 41 height 6
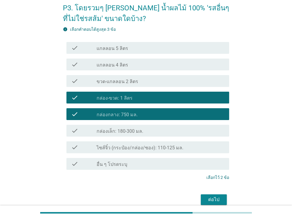
click at [214, 198] on div "ต่อไป" at bounding box center [214, 199] width 17 height 7
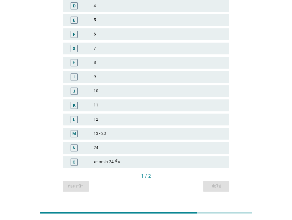
scroll to position [89, 0]
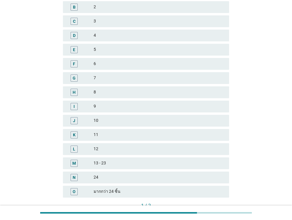
click at [103, 62] on div "6" at bounding box center [159, 63] width 131 height 7
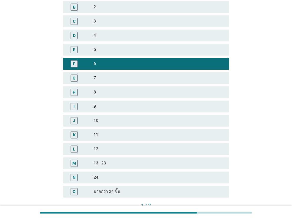
scroll to position [130, 0]
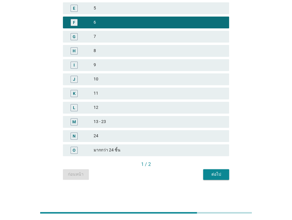
click at [219, 173] on div "ต่อไป" at bounding box center [216, 174] width 17 height 6
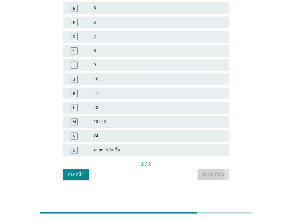
scroll to position [0, 0]
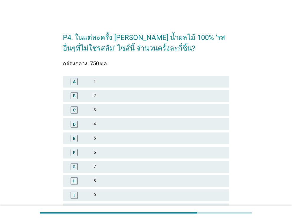
click at [88, 108] on div "C" at bounding box center [81, 109] width 26 height 7
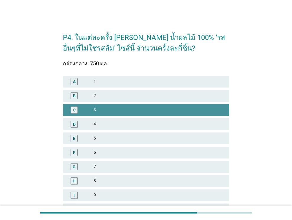
click at [88, 108] on div "C" at bounding box center [81, 109] width 26 height 7
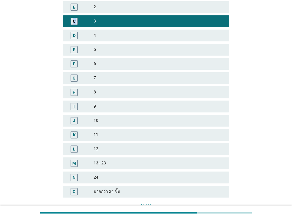
scroll to position [118, 0]
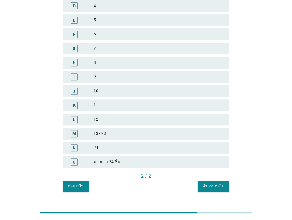
click at [221, 185] on div "คำถามต่อไป" at bounding box center [213, 186] width 22 height 6
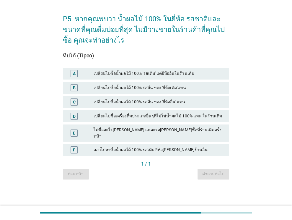
scroll to position [0, 0]
